Goal: Information Seeking & Learning: Learn about a topic

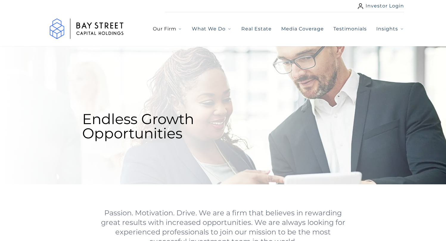
click at [153, 30] on span "Our Firm" at bounding box center [165, 28] width 24 height 7
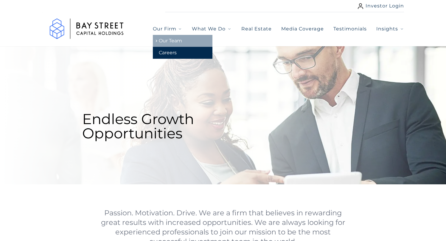
click at [156, 40] on link "Our Team" at bounding box center [183, 41] width 60 height 12
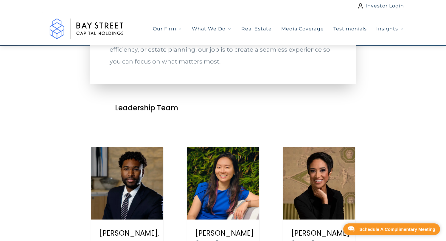
scroll to position [107, 0]
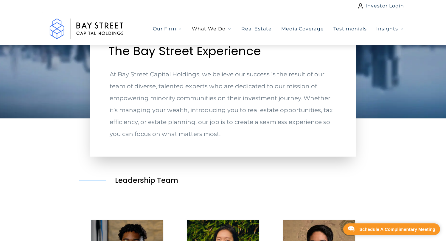
click at [197, 30] on span "What We Do" at bounding box center [209, 28] width 34 height 7
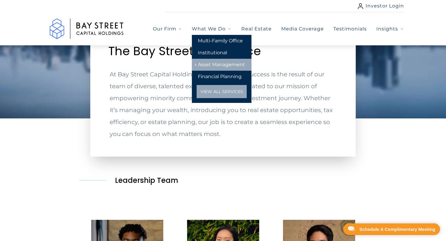
click at [197, 69] on link "Asset Management" at bounding box center [222, 65] width 60 height 12
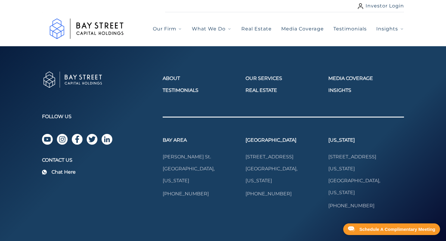
select select "***"
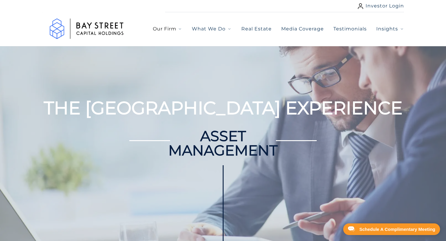
click at [164, 30] on button "Our Firm" at bounding box center [168, 28] width 30 height 7
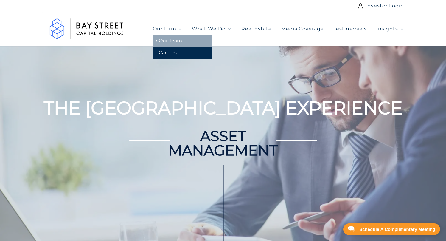
click at [164, 41] on link "Our Team" at bounding box center [183, 41] width 60 height 12
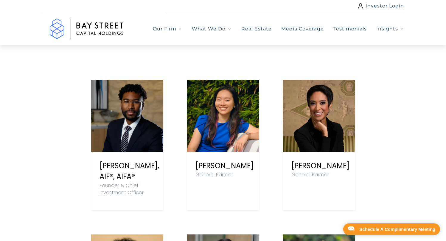
scroll to position [315, 0]
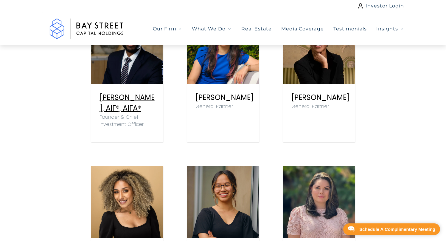
click at [123, 113] on link "[PERSON_NAME], AIF®, AIFA®" at bounding box center [127, 102] width 55 height 21
